Goal: Task Accomplishment & Management: Complete application form

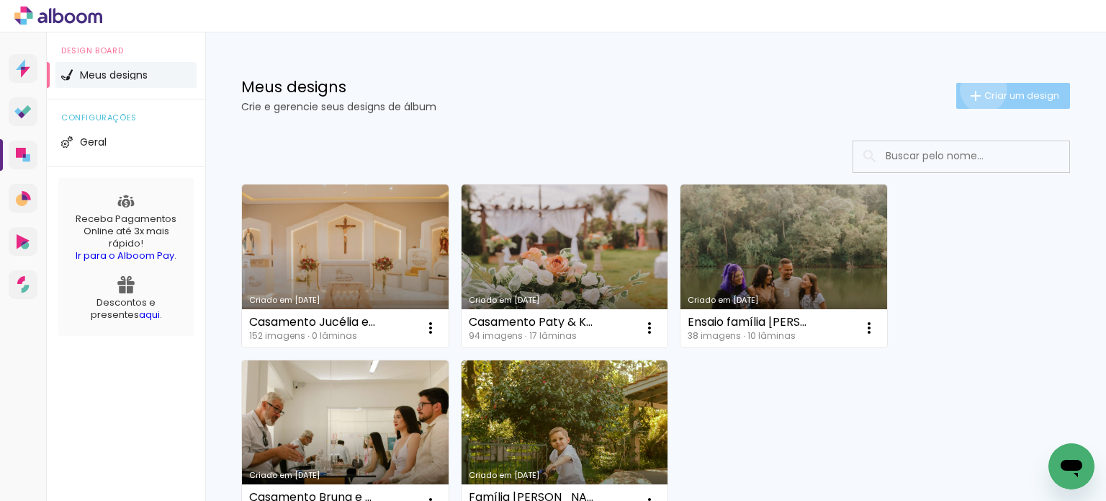
click at [970, 89] on iron-icon at bounding box center [975, 95] width 17 height 17
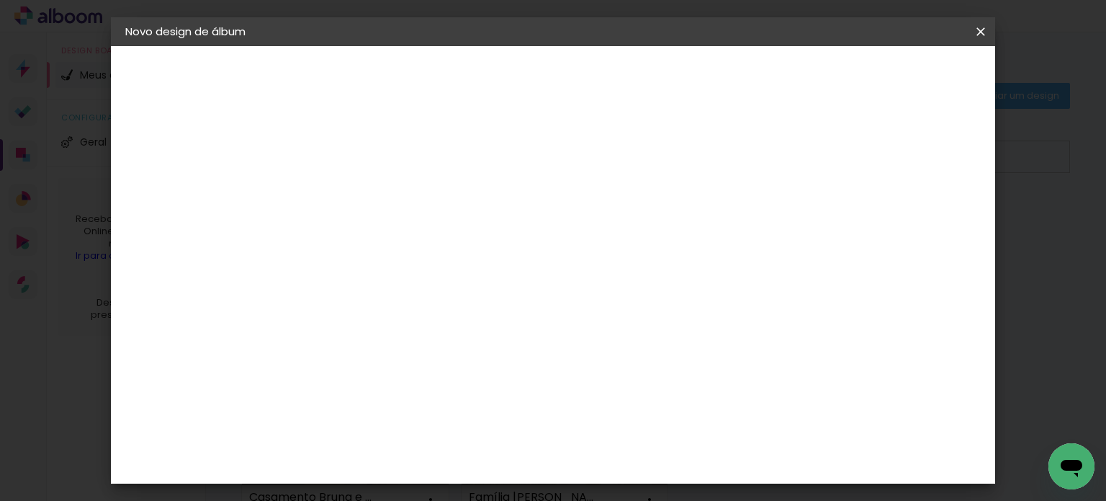
click at [361, 189] on input at bounding box center [361, 193] width 0 height 22
type input "teste"
type paper-input "teste"
click at [0, 0] on slot "Avançar" at bounding box center [0, 0] width 0 height 0
